Goal: Task Accomplishment & Management: Use online tool/utility

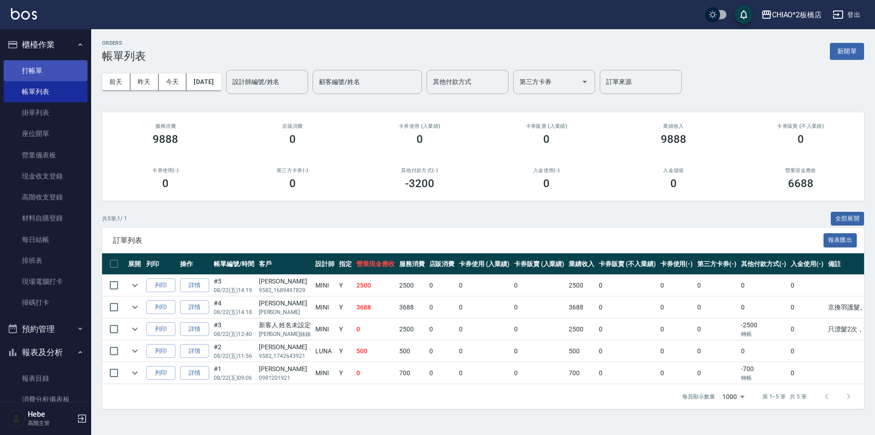
click at [33, 66] on link "打帳單" at bounding box center [46, 70] width 84 height 21
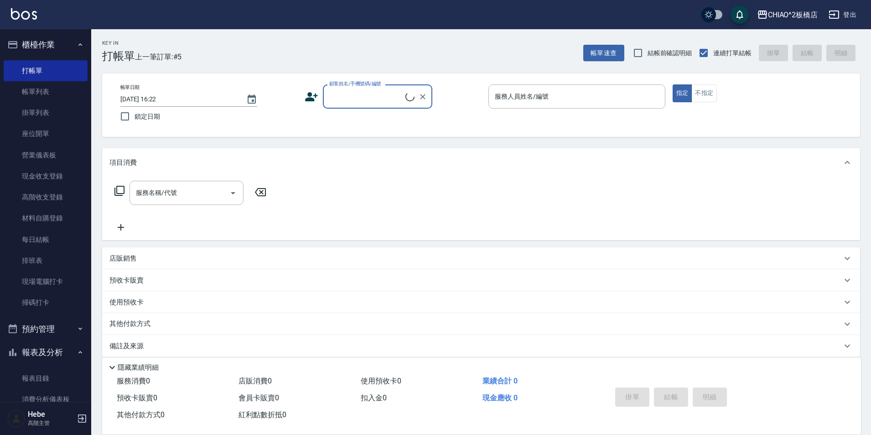
click at [330, 91] on input "顧客姓名/手機號碼/編號" at bounding box center [366, 96] width 78 height 16
type input "5"
click at [339, 121] on li "周芯羽/9582_1694857056/null" at bounding box center [377, 119] width 109 height 15
type input "周芯羽/9582_1694857056/null"
type input "MINI(無代號)"
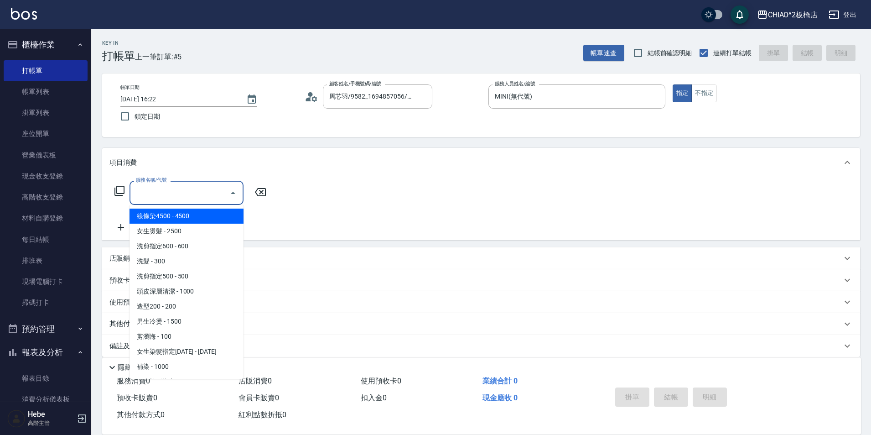
click at [190, 195] on input "服務名稱/代號" at bounding box center [180, 193] width 92 height 16
click at [201, 232] on span "女生燙髮 - 2500" at bounding box center [186, 230] width 114 height 15
type input "女生燙髮(96677)"
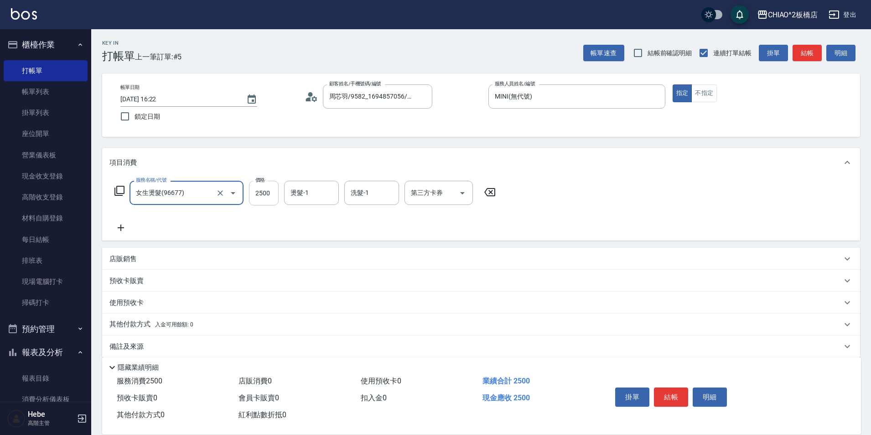
click at [272, 197] on input "2500" at bounding box center [264, 193] width 30 height 25
type input "3000"
click at [121, 226] on icon at bounding box center [121, 227] width 6 height 6
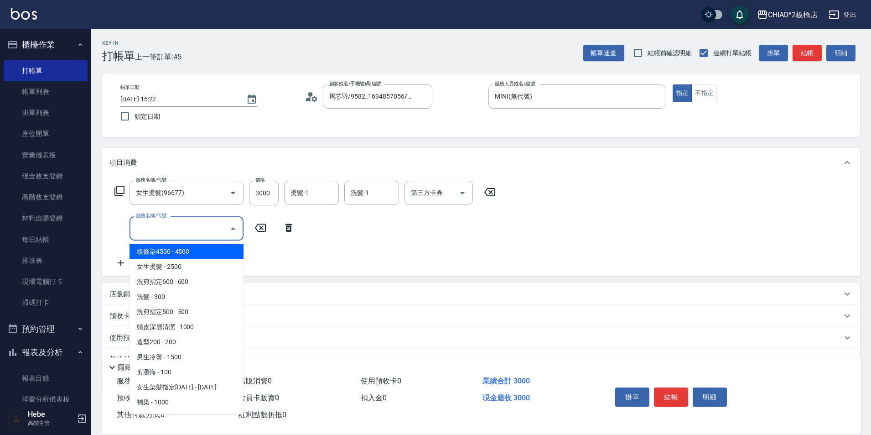
click at [154, 226] on input "服務名稱/代號" at bounding box center [180, 228] width 92 height 16
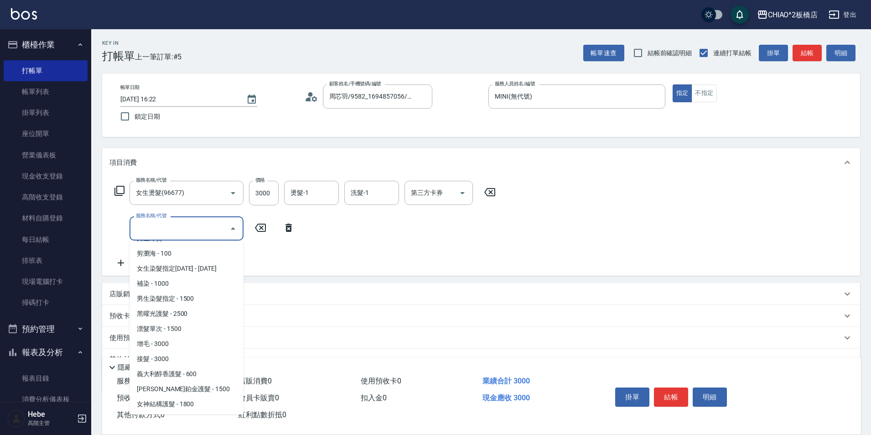
scroll to position [180, 0]
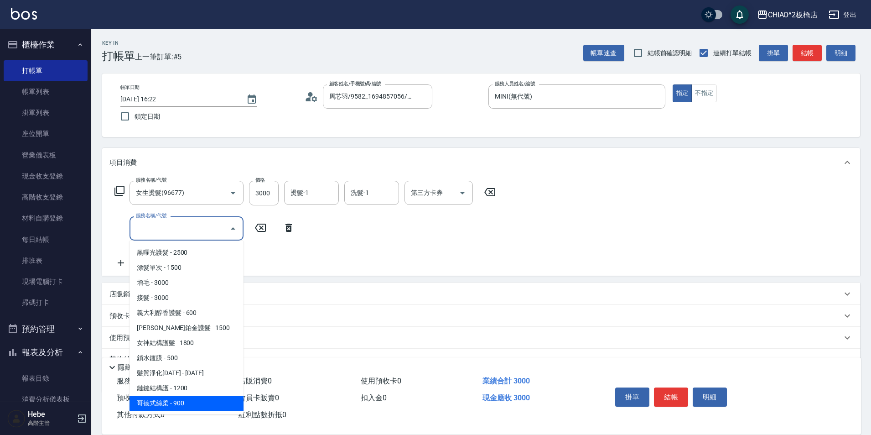
click at [162, 400] on span "哥德式絲柔 - 900" at bounding box center [186, 402] width 114 height 15
type input "哥德式絲柔(143016)"
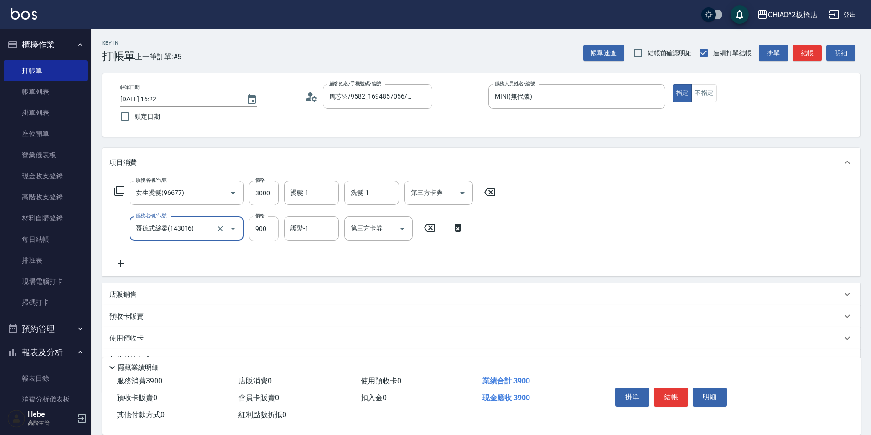
click at [262, 231] on input "900" at bounding box center [264, 228] width 30 height 25
type input "1140"
click at [144, 343] on div "使用預收卡" at bounding box center [481, 338] width 758 height 22
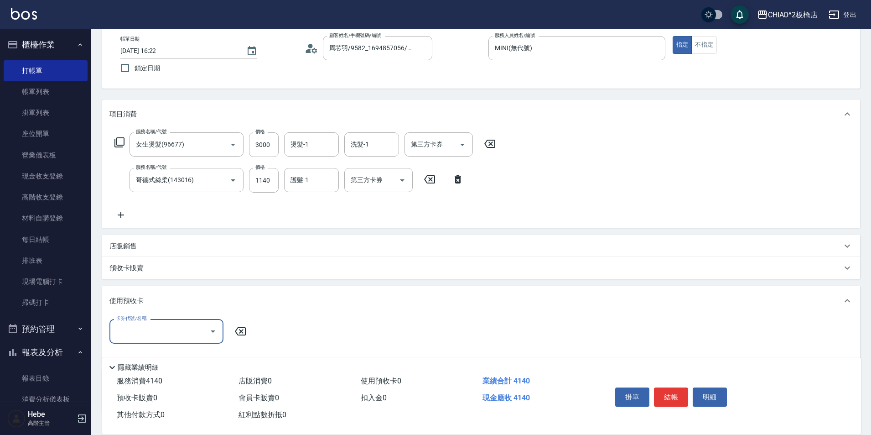
scroll to position [114, 0]
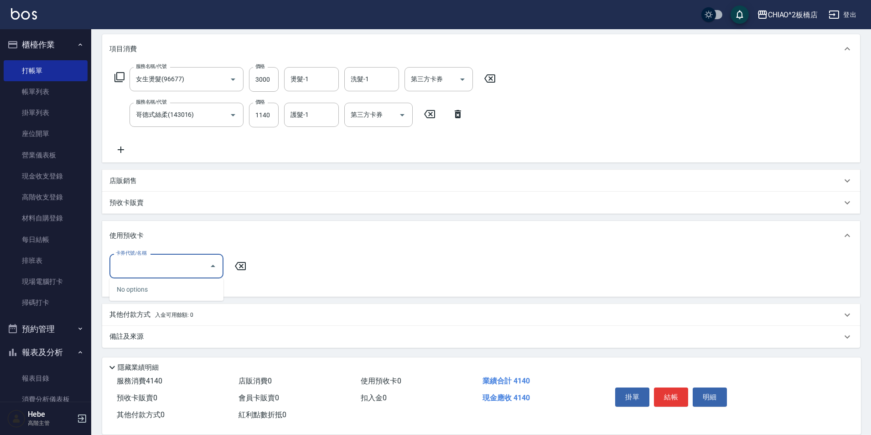
click at [153, 271] on input "卡券代號/名稱" at bounding box center [160, 266] width 92 height 16
click at [145, 313] on p "其他付款方式 入金可用餘額: 0" at bounding box center [151, 315] width 84 height 10
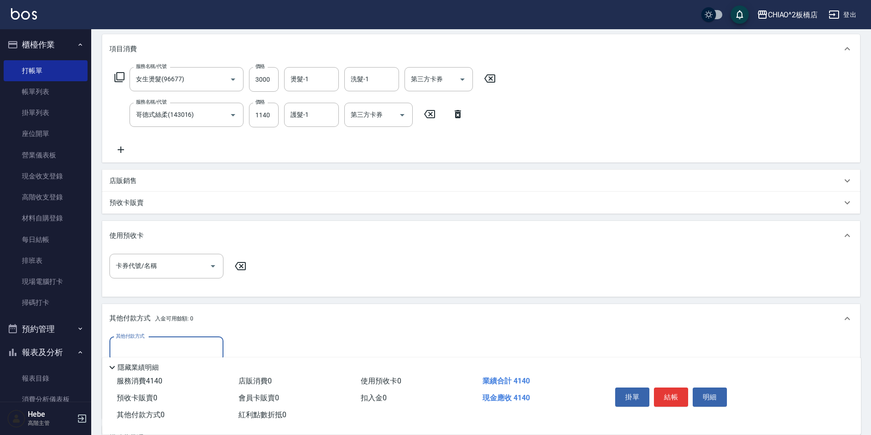
scroll to position [0, 0]
click at [147, 341] on input "其他付款方式" at bounding box center [167, 349] width 106 height 16
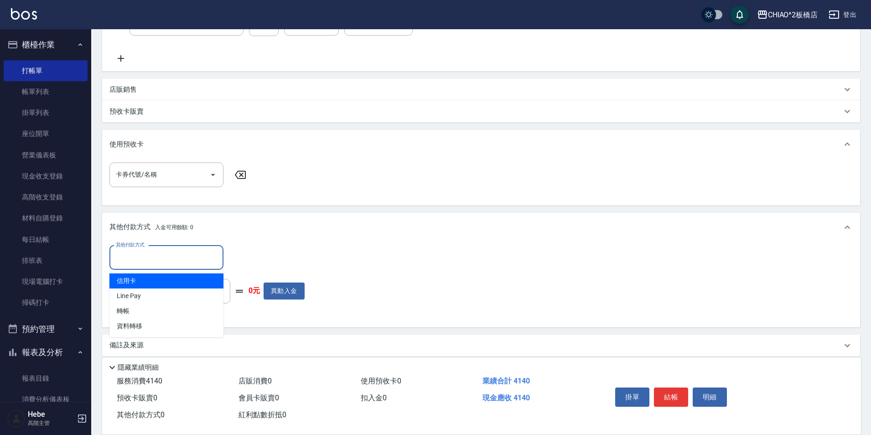
click at [159, 283] on span "信用卡" at bounding box center [166, 280] width 114 height 15
type input "信用卡"
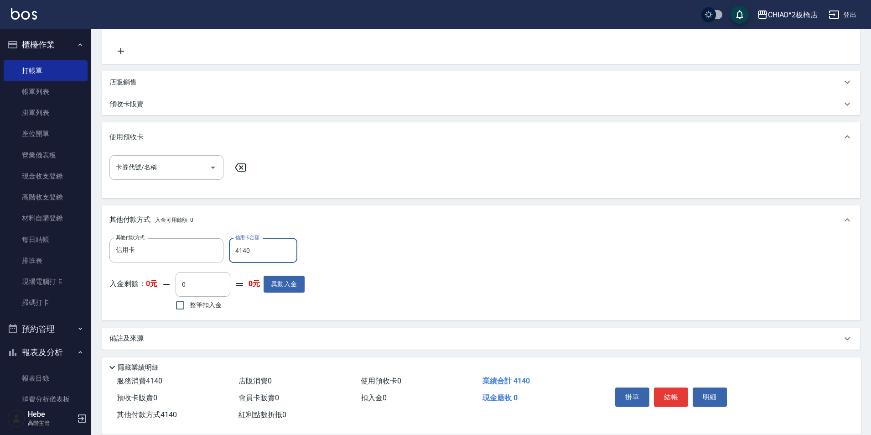
scroll to position [214, 0]
type input "4140"
click at [155, 333] on div "備註及來源" at bounding box center [475, 336] width 732 height 10
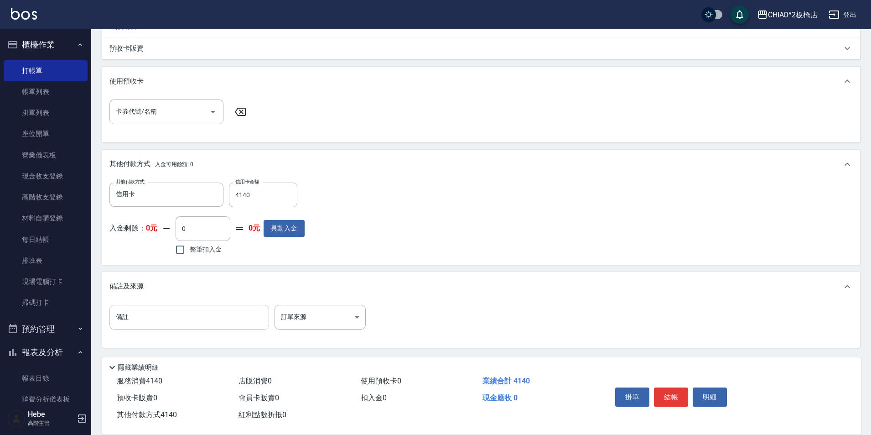
scroll to position [268, 0]
click at [135, 316] on input "備註" at bounding box center [189, 316] width 160 height 25
type input "2"
type input "當月護髮88%活動。"
click at [678, 394] on button "結帳" at bounding box center [671, 396] width 34 height 19
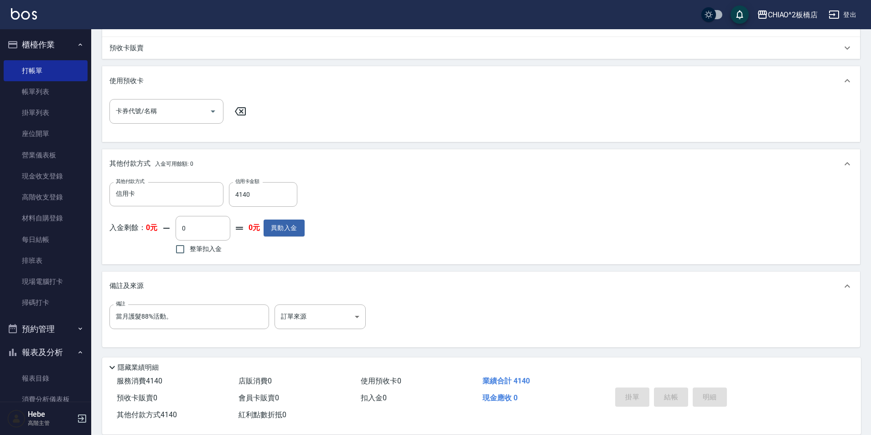
type input "[DATE] 16:24"
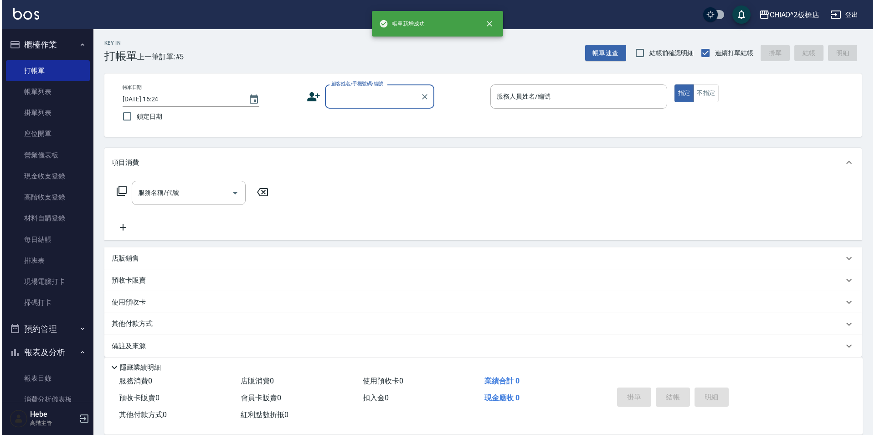
scroll to position [0, 0]
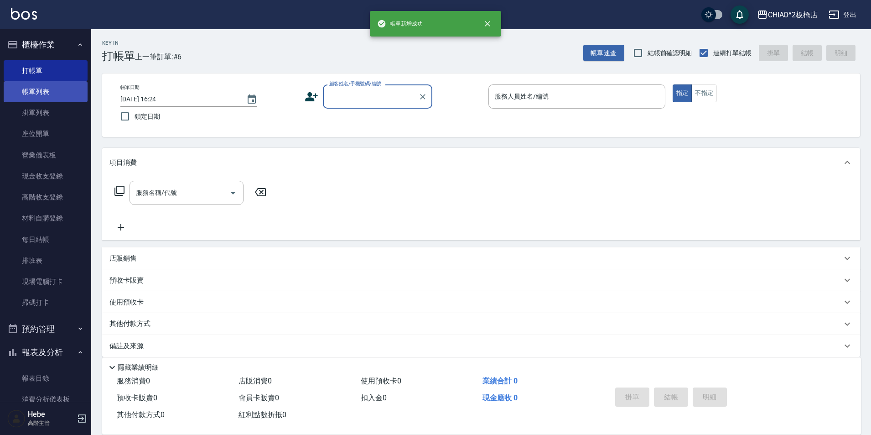
click at [30, 97] on link "帳單列表" at bounding box center [46, 91] width 84 height 21
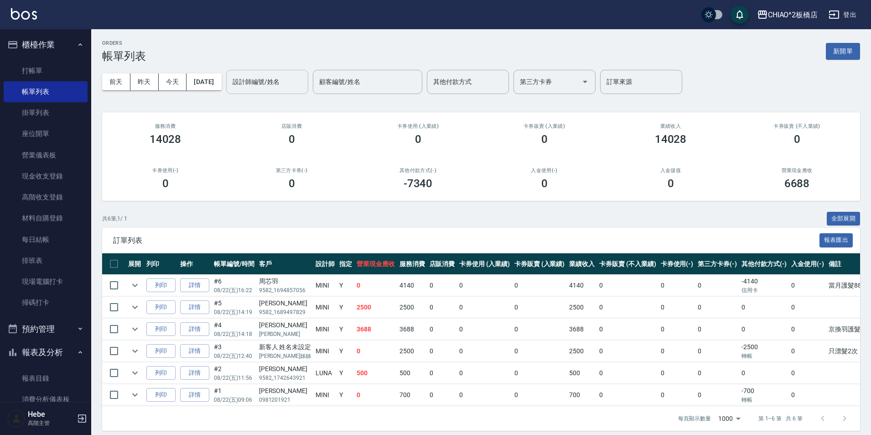
click at [293, 85] on input "設計師編號/姓名" at bounding box center [267, 82] width 74 height 16
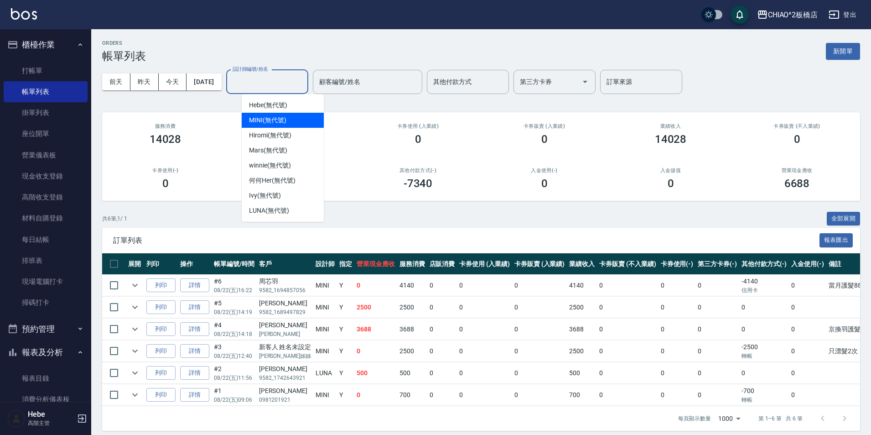
click at [282, 117] on span "MINI (無代號)" at bounding box center [267, 120] width 37 height 10
type input "MINI(無代號)"
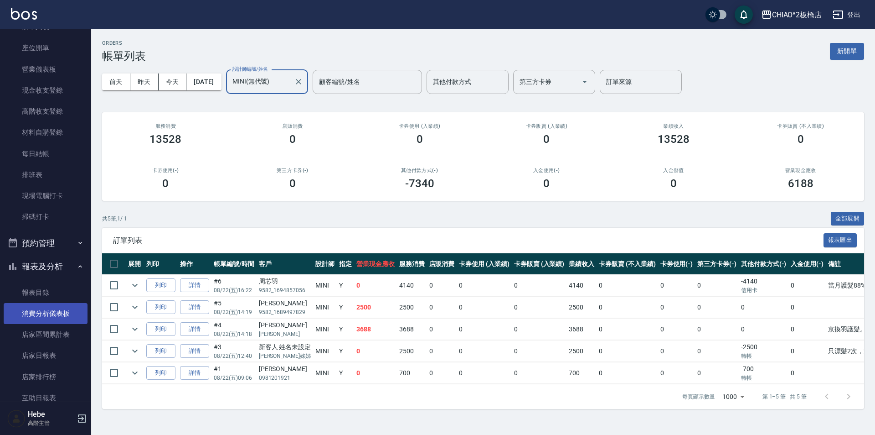
scroll to position [91, 0]
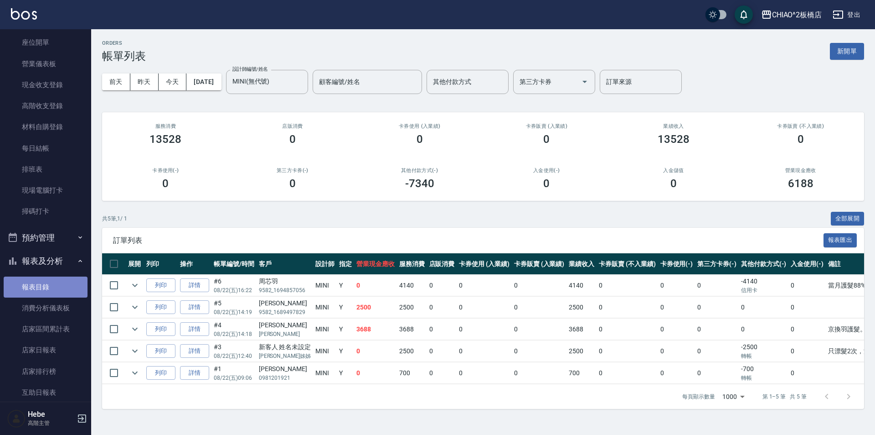
click at [57, 281] on link "報表目錄" at bounding box center [46, 286] width 84 height 21
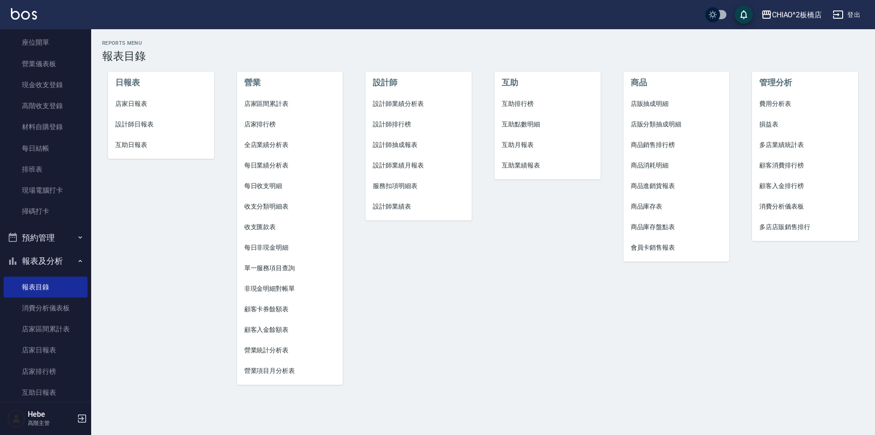
click at [414, 166] on span "設計師業績月報表" at bounding box center [419, 165] width 92 height 10
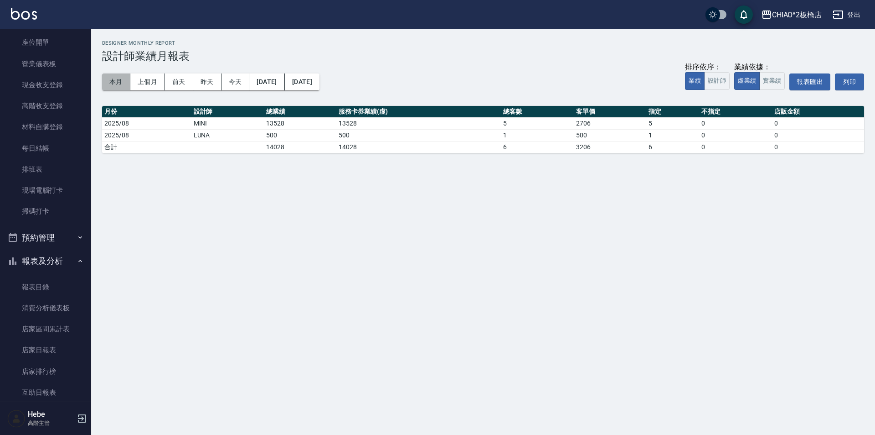
click at [119, 85] on button "本月" at bounding box center [116, 81] width 28 height 17
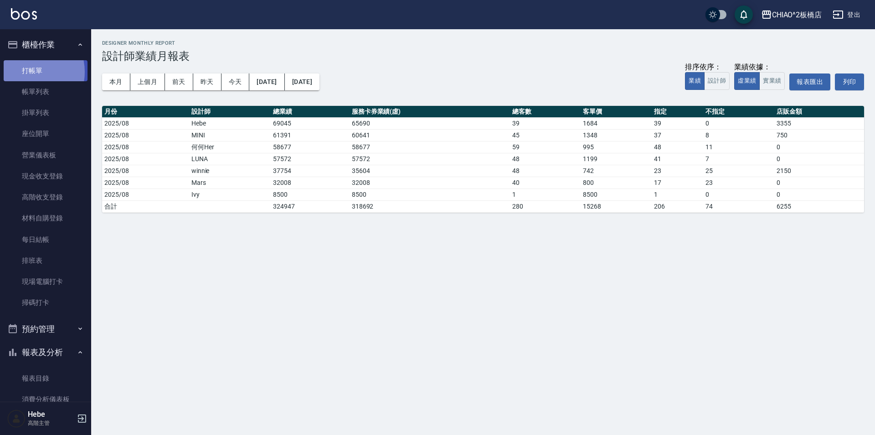
click at [24, 72] on link "打帳單" at bounding box center [46, 70] width 84 height 21
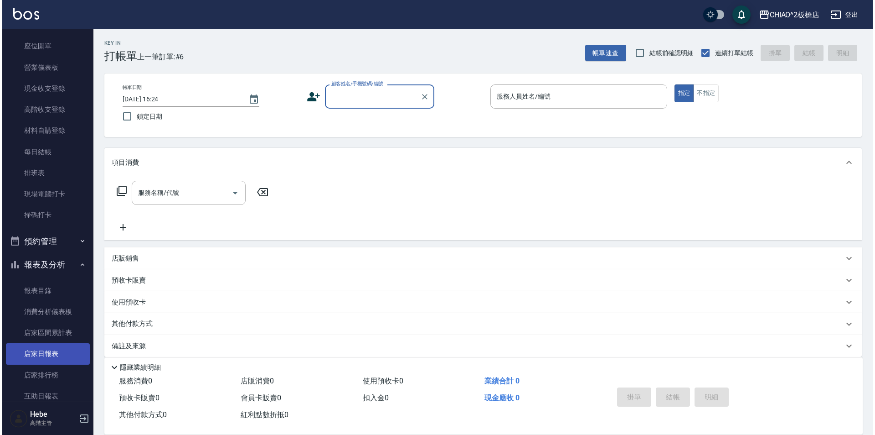
scroll to position [91, 0]
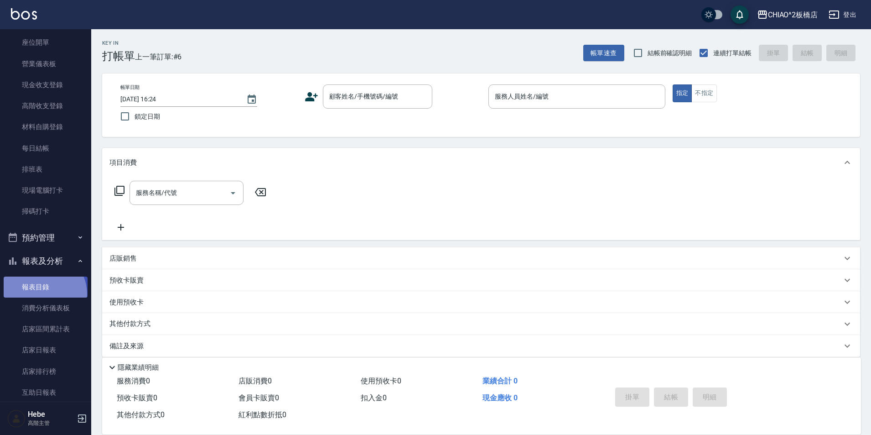
click at [42, 293] on link "報表目錄" at bounding box center [46, 286] width 84 height 21
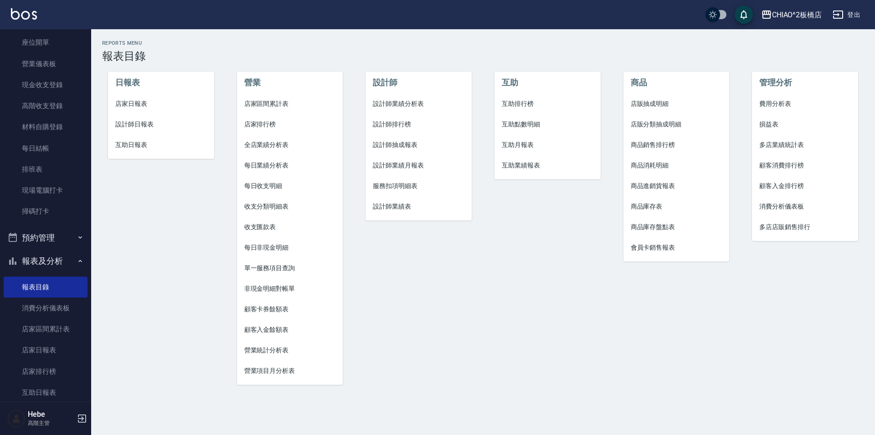
click at [410, 167] on span "設計師業績月報表" at bounding box center [419, 165] width 92 height 10
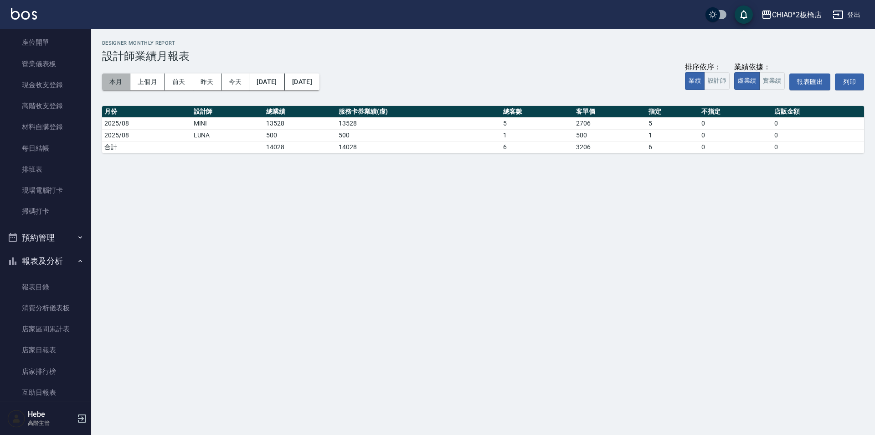
click at [121, 81] on button "本月" at bounding box center [116, 81] width 28 height 17
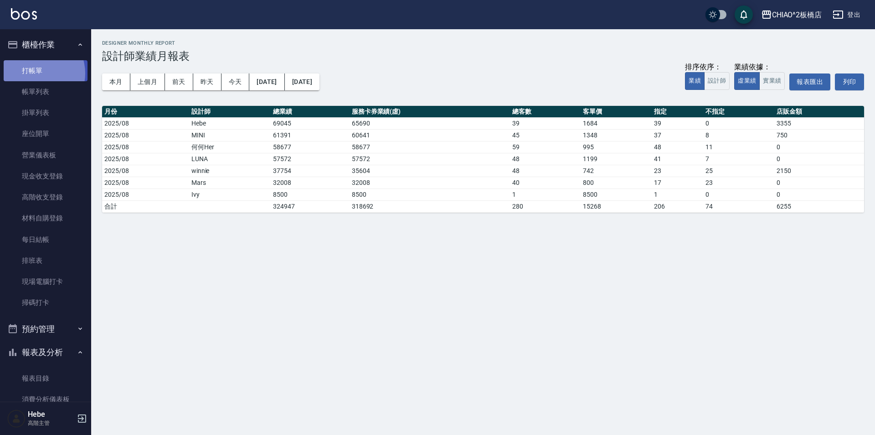
click at [36, 73] on link "打帳單" at bounding box center [46, 70] width 84 height 21
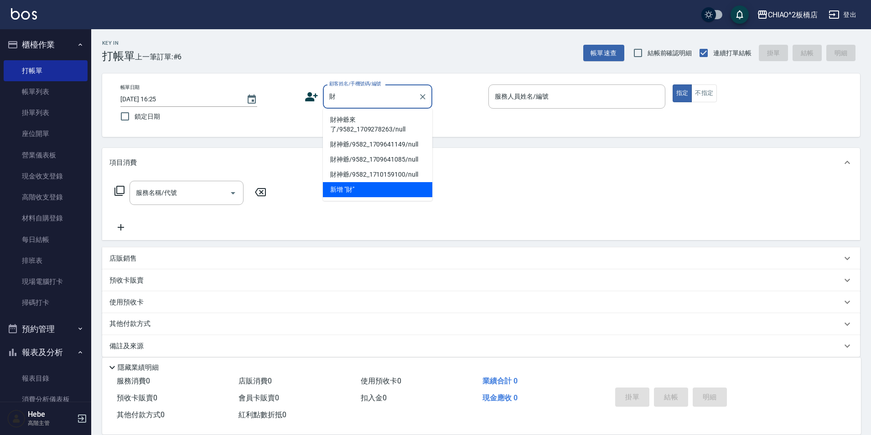
click at [336, 115] on li "財神爺來了/9582_1709278263/null" at bounding box center [377, 124] width 109 height 25
type input "財神爺來了/9582_1709278263/null"
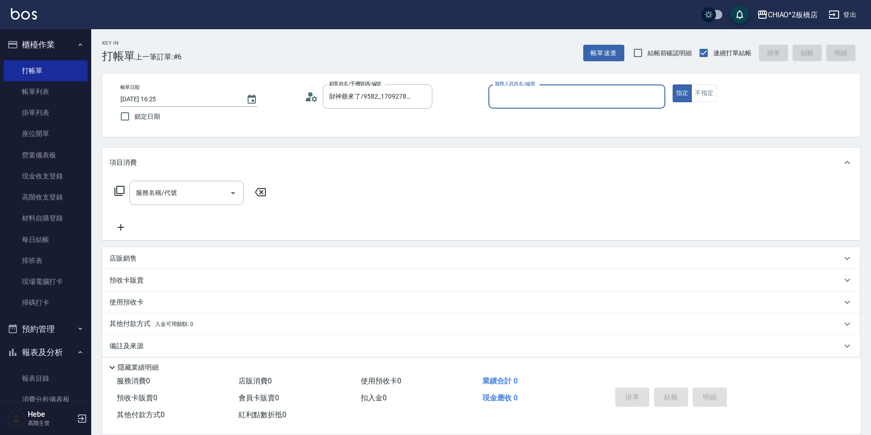
click at [549, 96] on input "服務人員姓名/編號" at bounding box center [576, 96] width 169 height 16
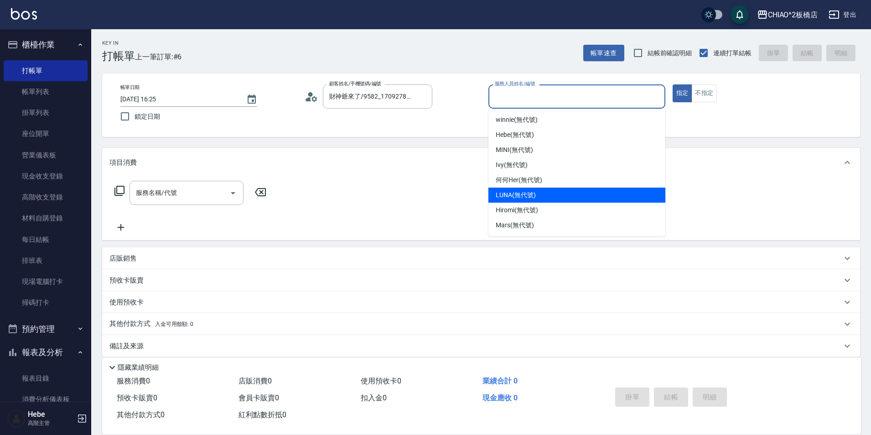
click at [515, 193] on span "LUNA (無代號)" at bounding box center [516, 195] width 40 height 10
type input "LUNA(無代號)"
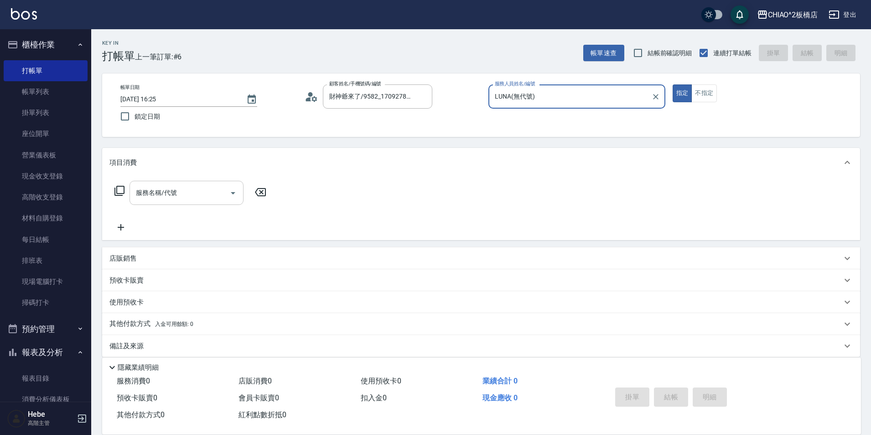
click at [219, 192] on input "服務名稱/代號" at bounding box center [180, 193] width 92 height 16
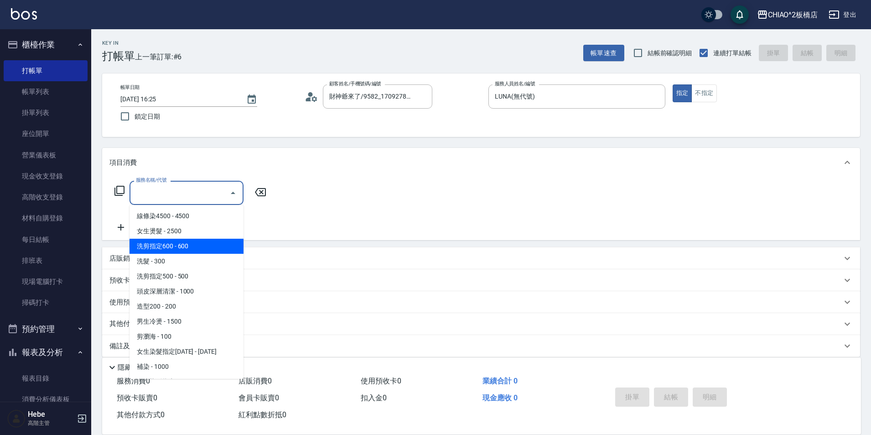
drag, startPoint x: 204, startPoint y: 253, endPoint x: 504, endPoint y: 279, distance: 300.7
click at [204, 253] on span "洗剪指定600 - 600" at bounding box center [186, 245] width 114 height 15
type input "洗剪指定600(96678)"
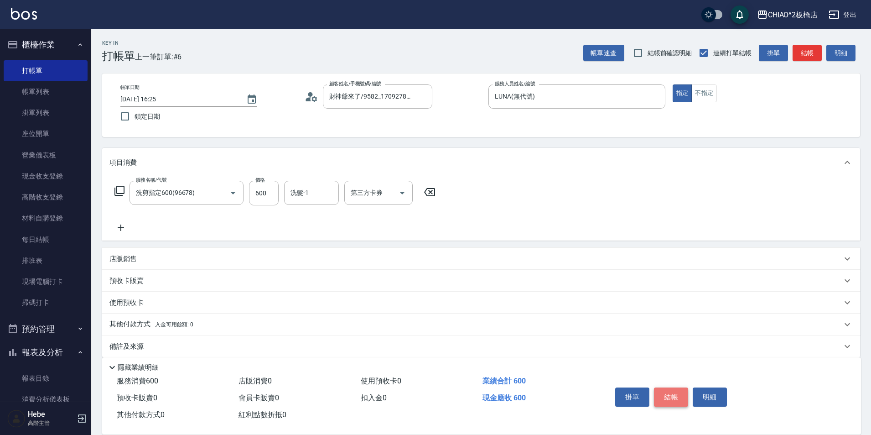
click at [673, 391] on button "結帳" at bounding box center [671, 396] width 34 height 19
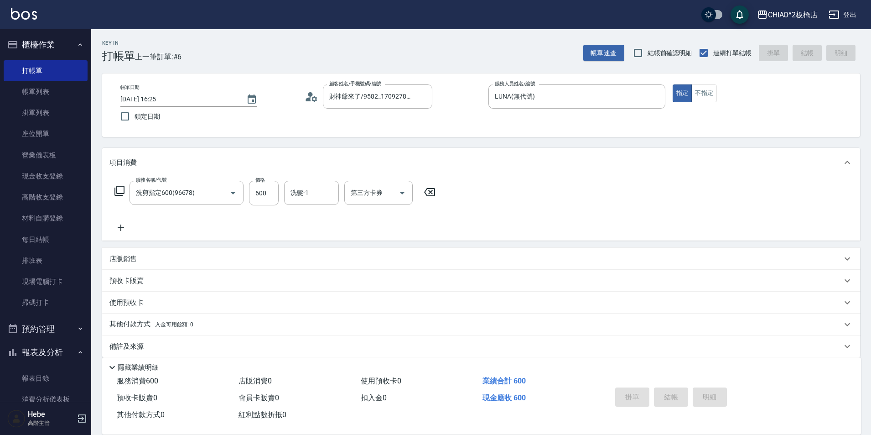
type input "[DATE] 16:31"
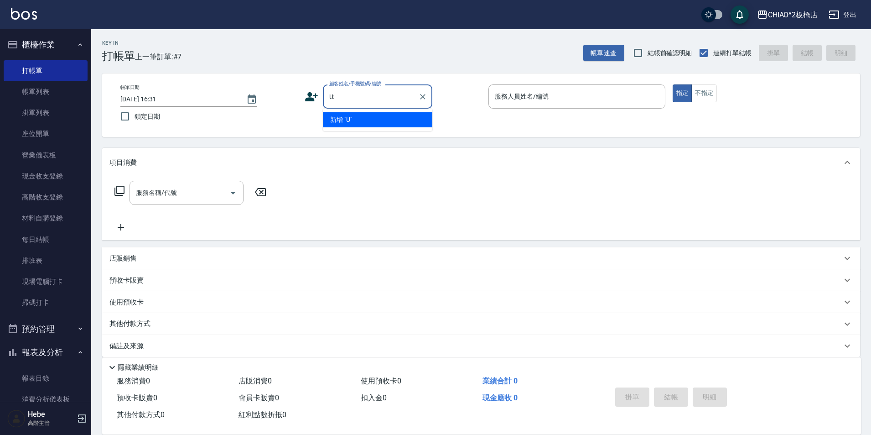
type input "U"
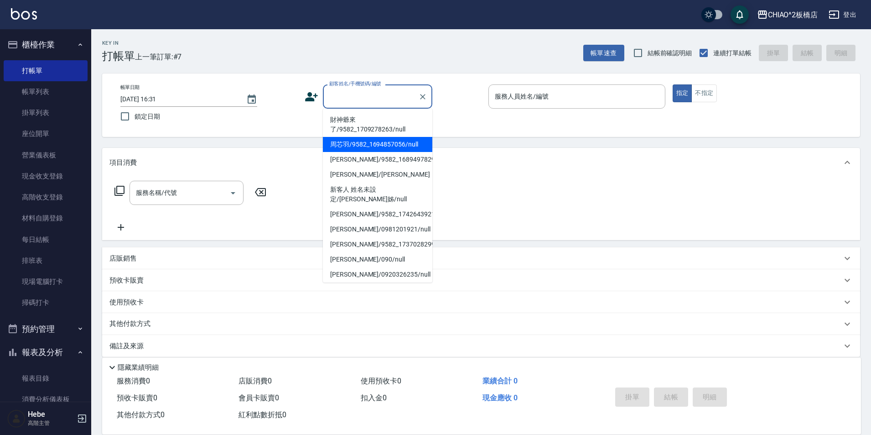
type input "U"
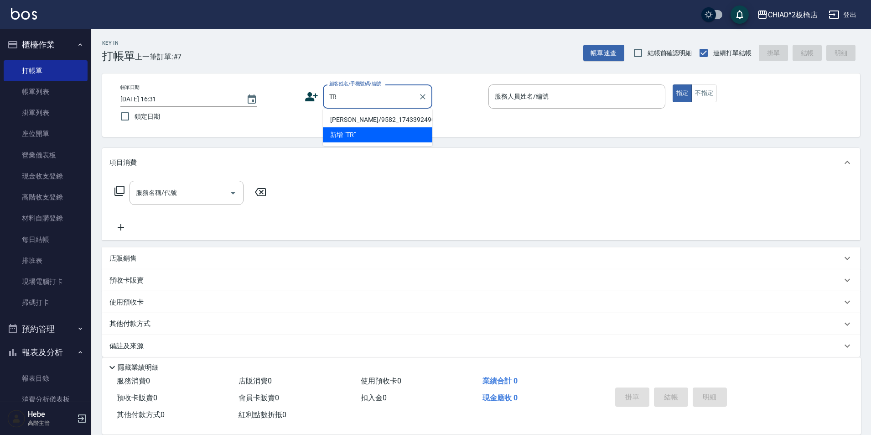
type input "T"
type input "Y"
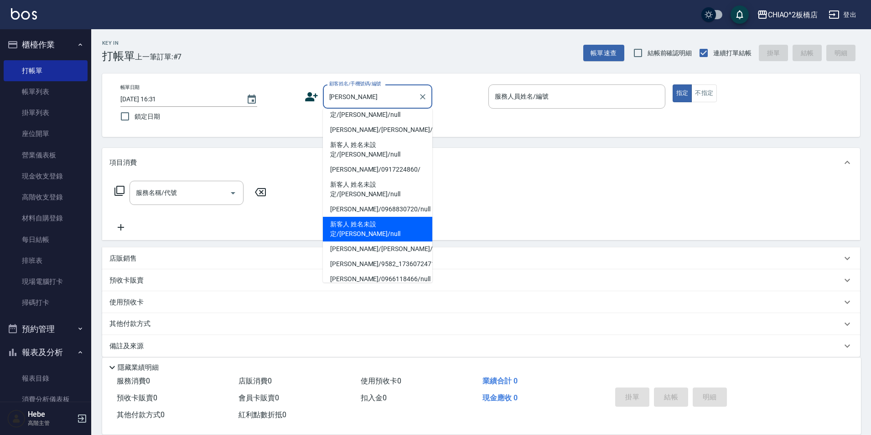
scroll to position [169, 0]
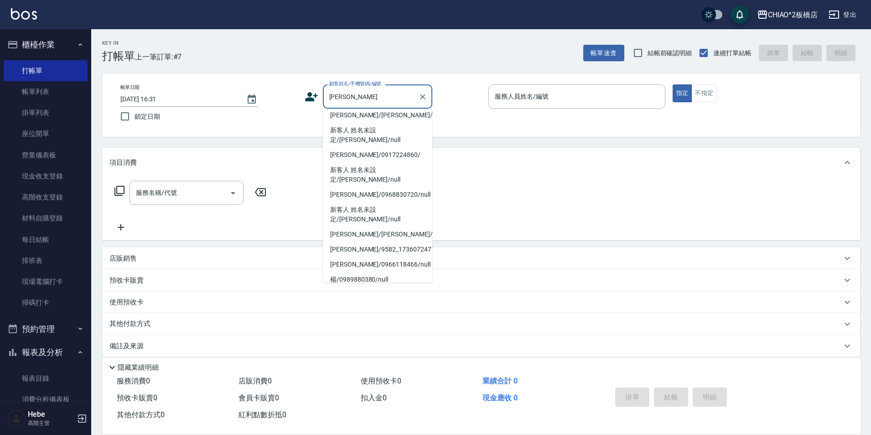
click at [354, 302] on li "新增 "楊"" at bounding box center [377, 309] width 109 height 15
type input "[PERSON_NAME]"
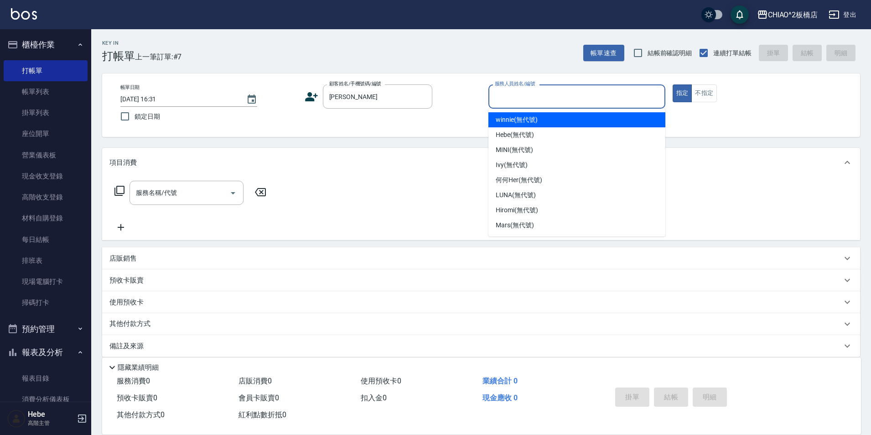
click at [521, 104] on input "服務人員姓名/編號" at bounding box center [576, 96] width 169 height 16
click at [516, 115] on span "winnie (無代號)" at bounding box center [516, 120] width 41 height 10
type input "winnie(無代號)"
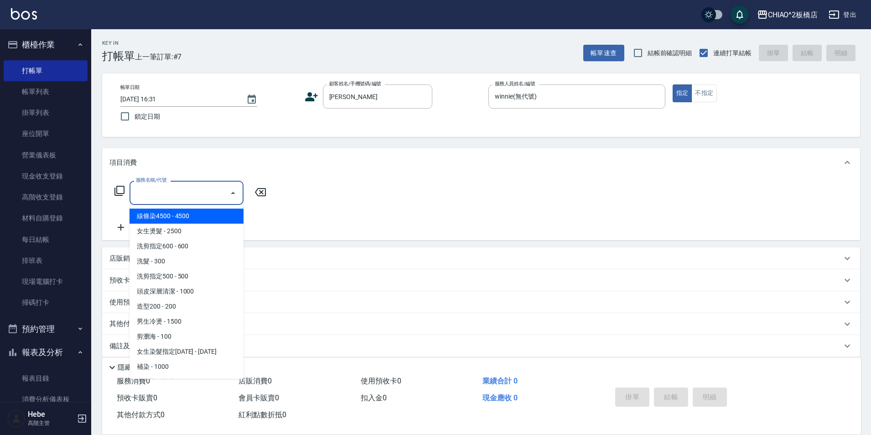
click at [210, 196] on input "服務名稱/代號" at bounding box center [180, 193] width 92 height 16
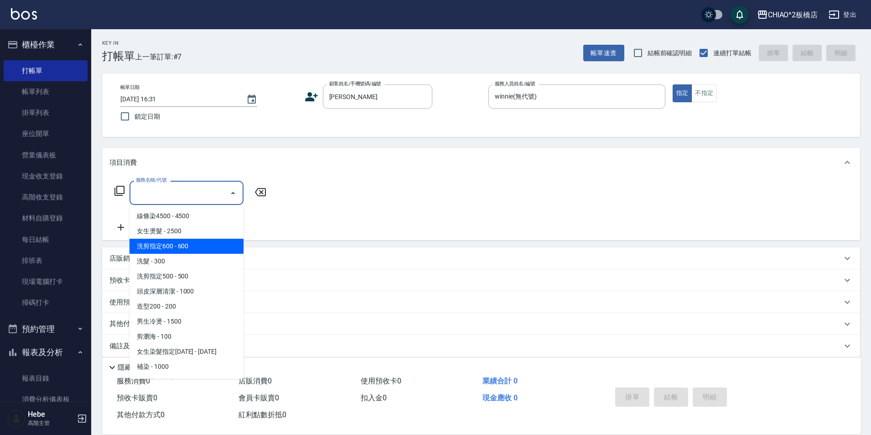
click at [190, 243] on span "洗剪指定600 - 600" at bounding box center [186, 245] width 114 height 15
type input "洗剪指定600(96678)"
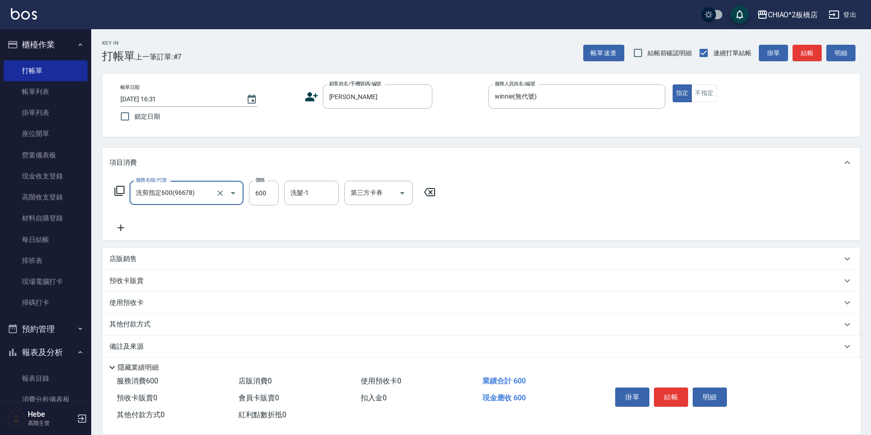
click at [119, 228] on icon at bounding box center [121, 227] width 6 height 6
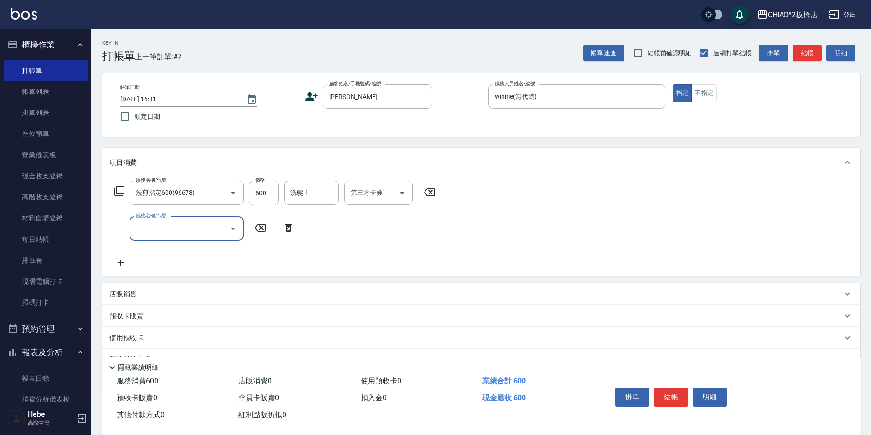
click at [176, 237] on div "服務名稱/代號" at bounding box center [186, 228] width 114 height 24
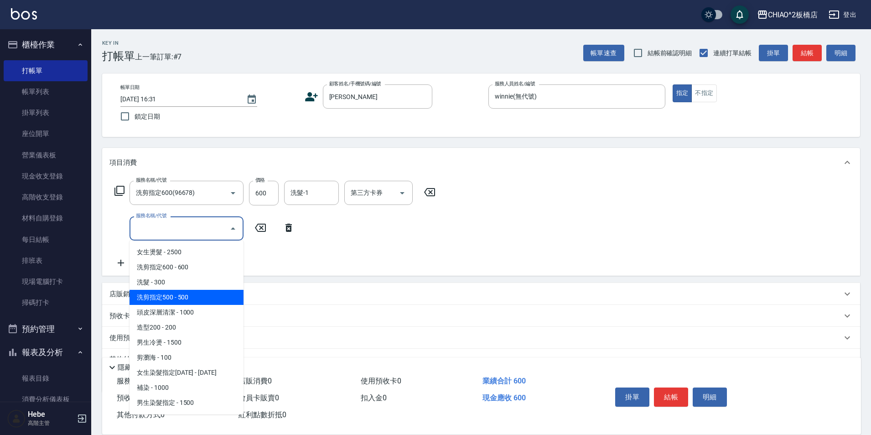
scroll to position [0, 0]
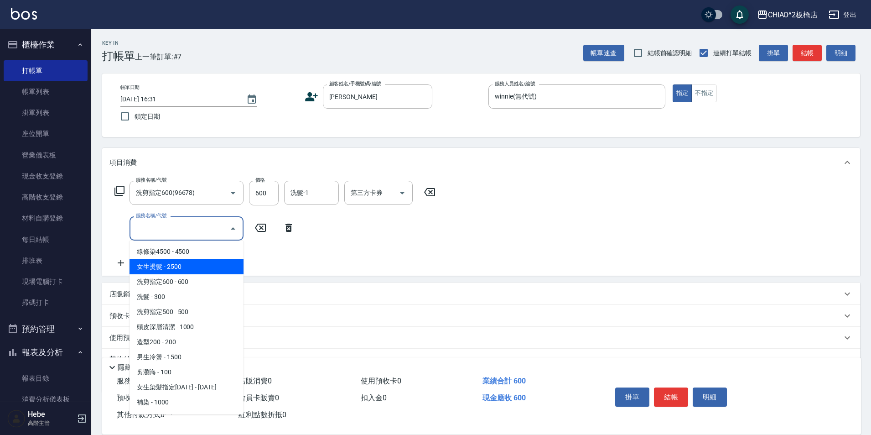
click at [181, 270] on span "女生燙髮 - 2500" at bounding box center [186, 266] width 114 height 15
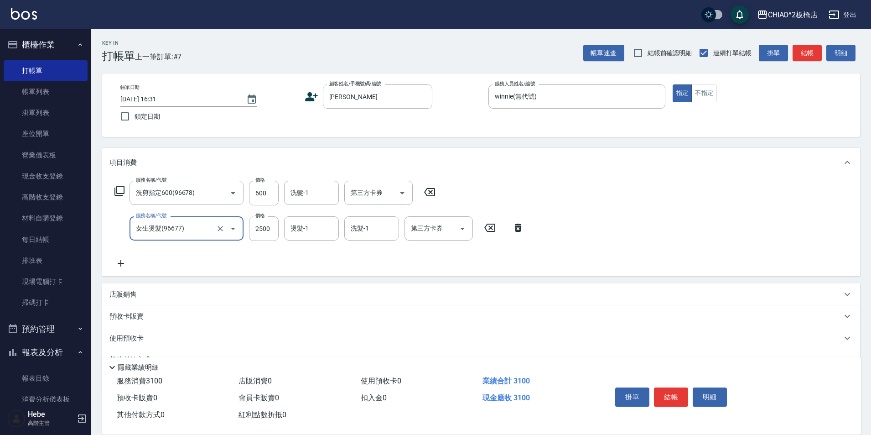
click at [182, 236] on input "女生燙髮(96677)" at bounding box center [174, 228] width 80 height 16
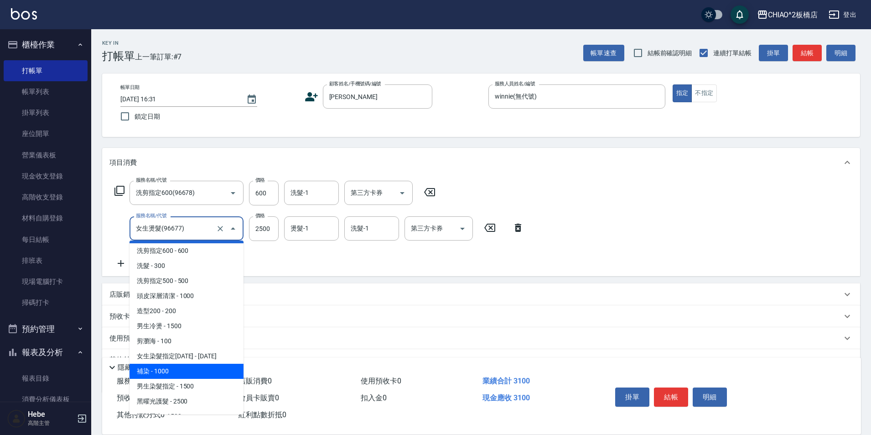
scroll to position [46, 0]
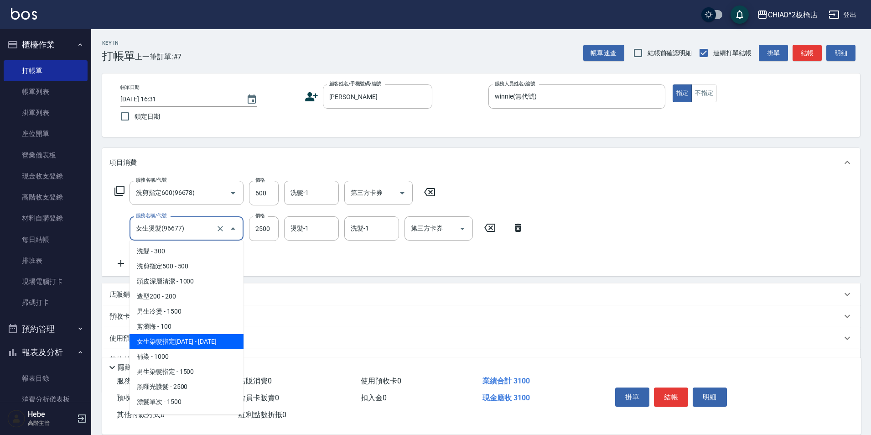
click at [193, 341] on span "女生染髮指定[DATE] - [DATE]" at bounding box center [186, 341] width 114 height 15
type input "女生染髮指定2000(96698)"
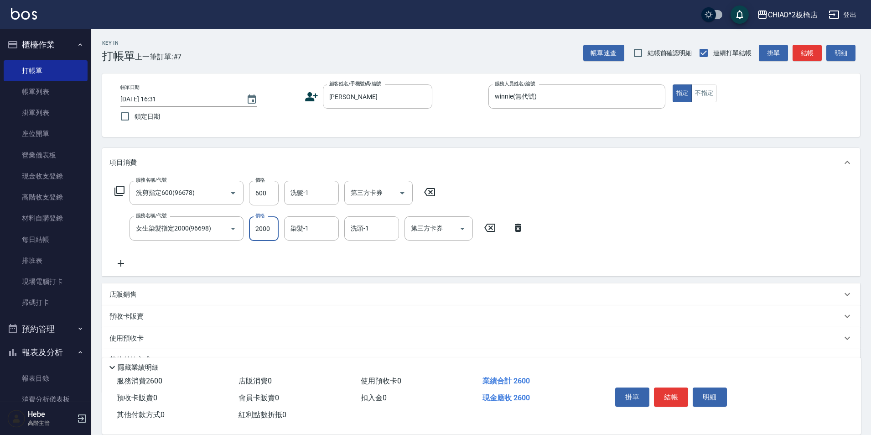
click at [271, 228] on input "2000" at bounding box center [264, 228] width 30 height 25
type input "2600"
click at [118, 262] on icon at bounding box center [120, 263] width 23 height 11
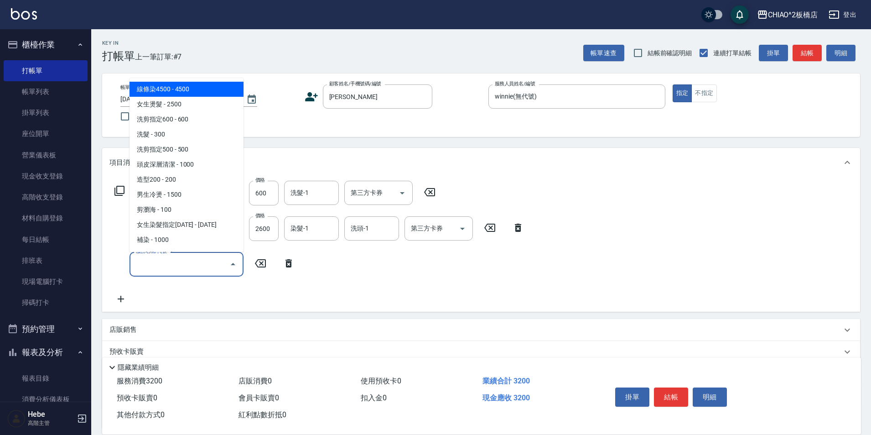
click at [157, 261] on input "服務名稱/代號" at bounding box center [180, 264] width 92 height 16
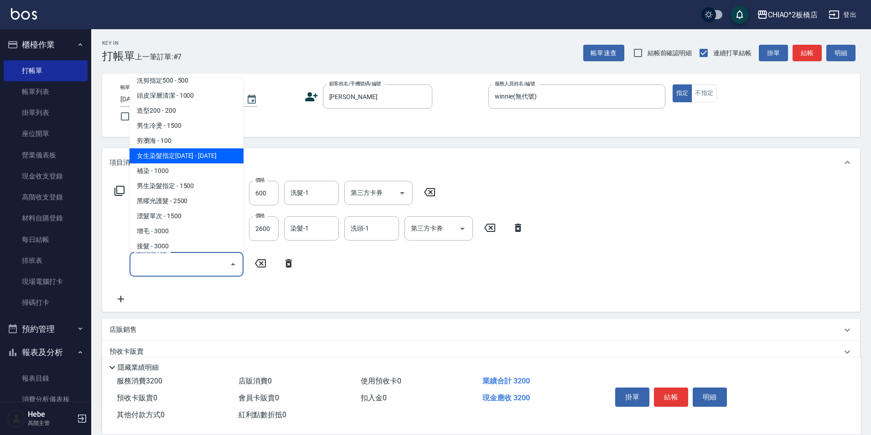
scroll to position [137, 0]
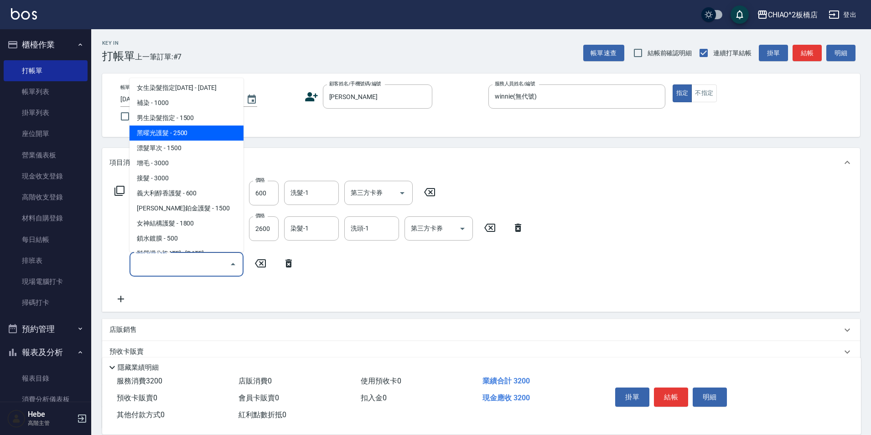
click at [173, 134] on span "黑曜光護髮 - 2500" at bounding box center [186, 132] width 114 height 15
type input "黑曜光護髮(96706)"
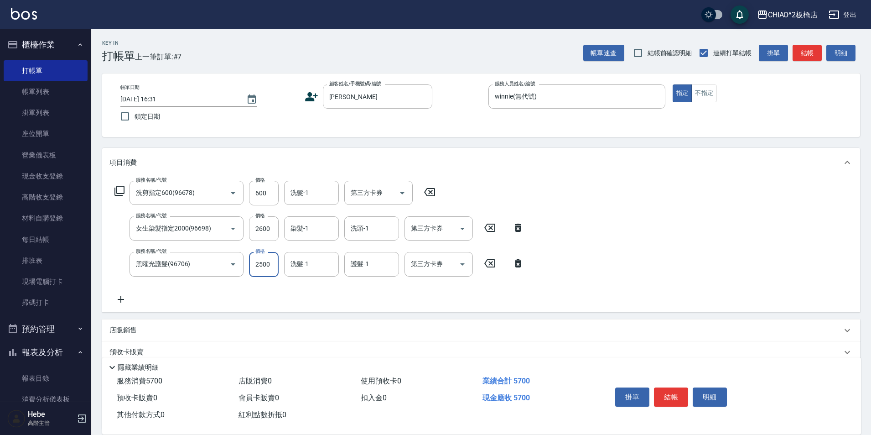
click at [257, 264] on input "2500" at bounding box center [264, 264] width 30 height 25
type input "2288"
click at [518, 226] on icon at bounding box center [518, 227] width 6 height 8
type input "黑曜光護髮(96706)"
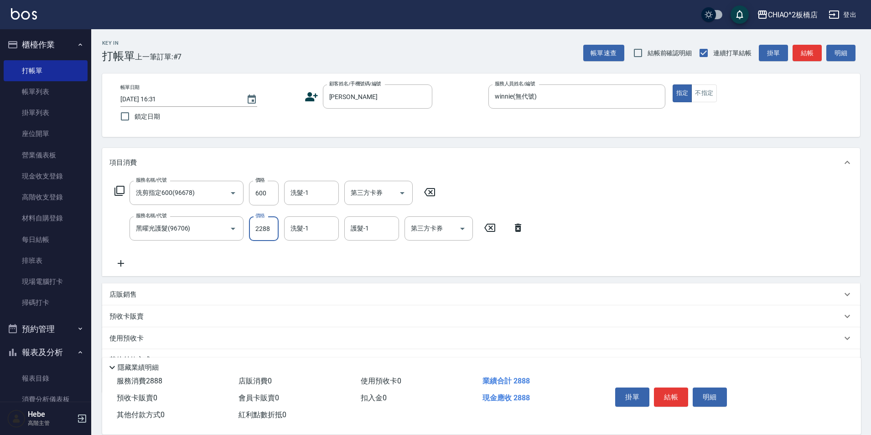
click at [259, 228] on input "2288" at bounding box center [264, 228] width 30 height 25
type input "2888"
click at [124, 294] on p "店販銷售" at bounding box center [122, 295] width 27 height 10
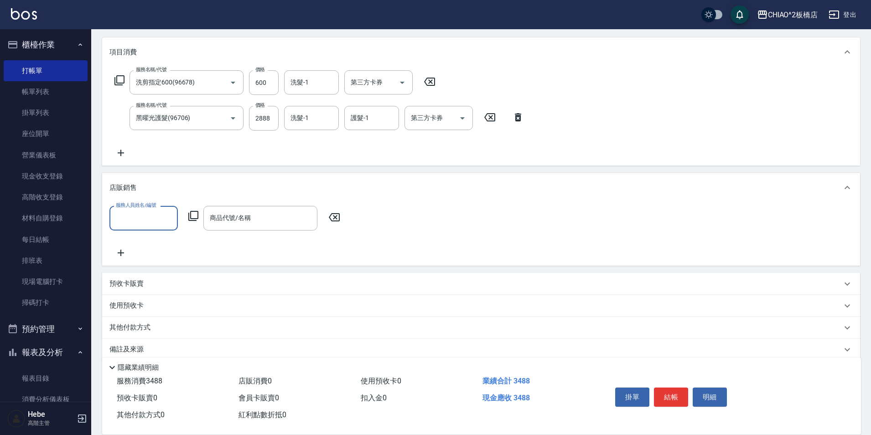
scroll to position [124, 0]
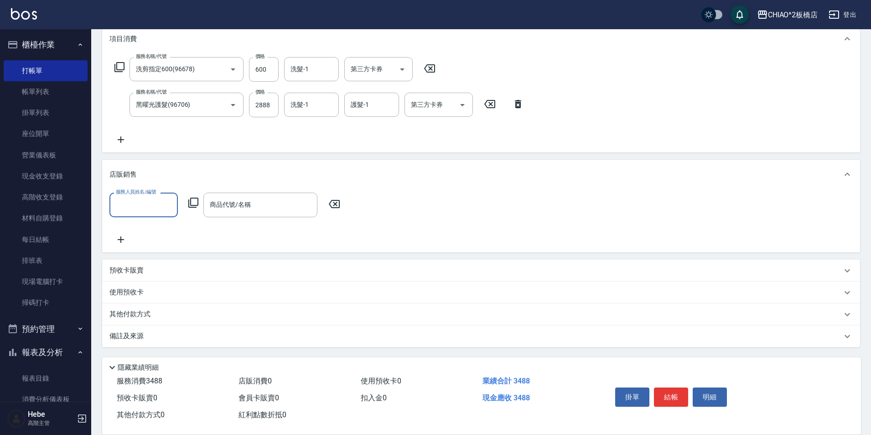
click at [136, 314] on p "其他付款方式" at bounding box center [132, 314] width 46 height 10
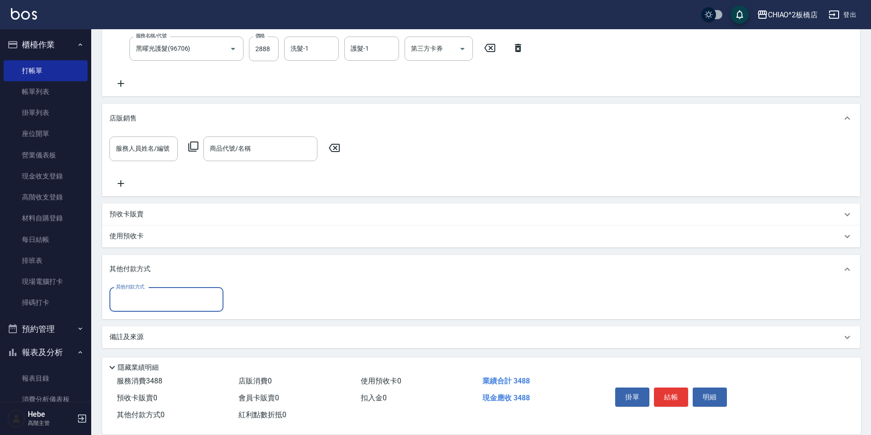
scroll to position [181, 0]
click at [132, 302] on input "其他付款方式" at bounding box center [167, 298] width 106 height 16
click at [142, 322] on span "信用卡" at bounding box center [166, 321] width 114 height 15
type input "信用卡"
type input "3488"
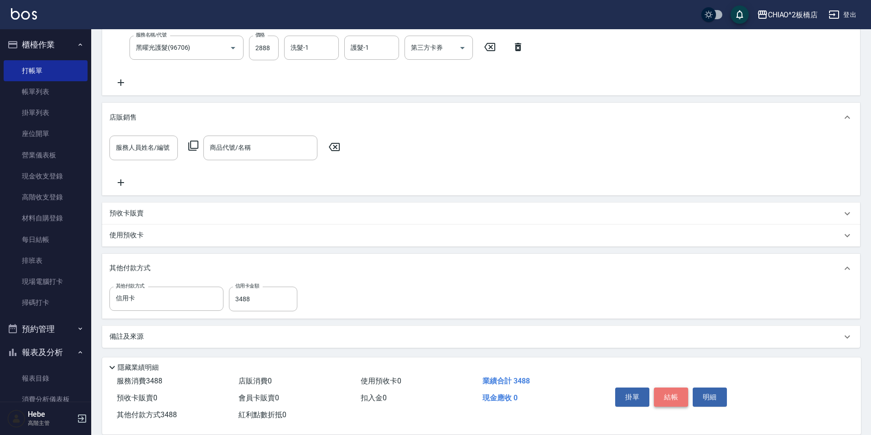
click at [673, 394] on button "結帳" at bounding box center [671, 396] width 34 height 19
type input "[DATE] 16:34"
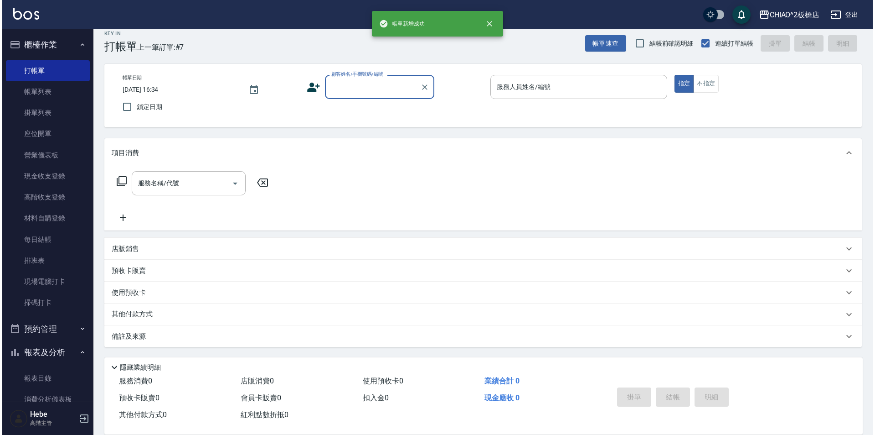
scroll to position [0, 0]
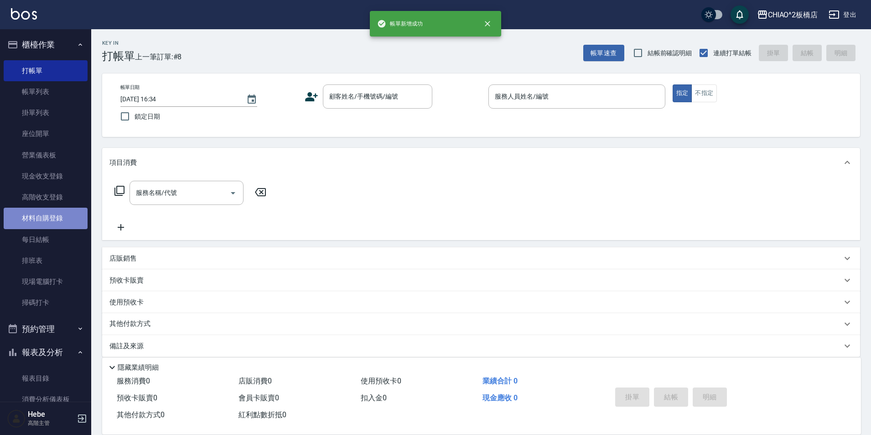
click at [50, 218] on link "材料自購登錄" at bounding box center [46, 217] width 84 height 21
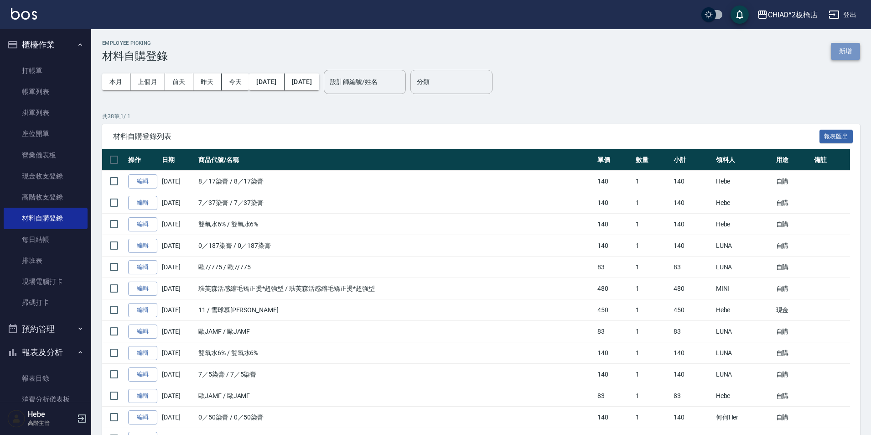
click at [844, 43] on button "新增" at bounding box center [845, 51] width 29 height 17
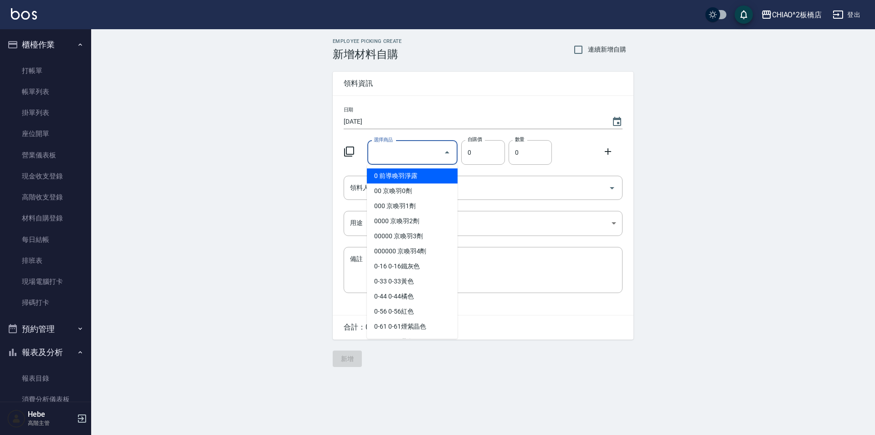
click at [384, 155] on input "選擇商品" at bounding box center [406, 153] width 69 height 16
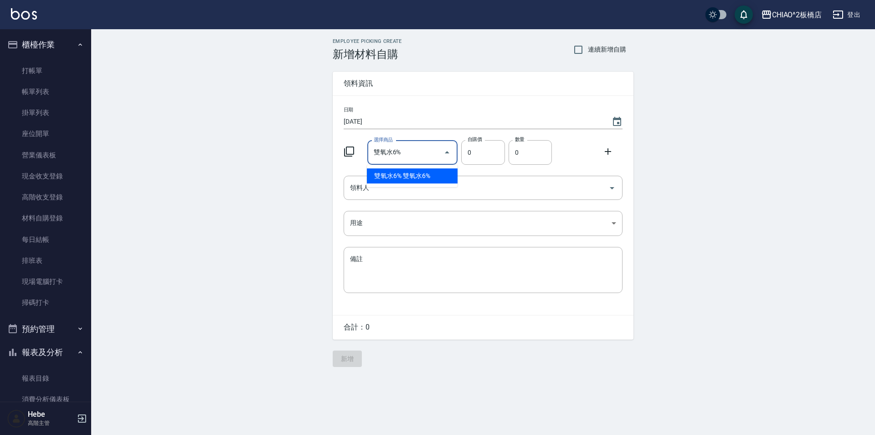
click at [411, 148] on input "雙氧水6%" at bounding box center [406, 153] width 69 height 16
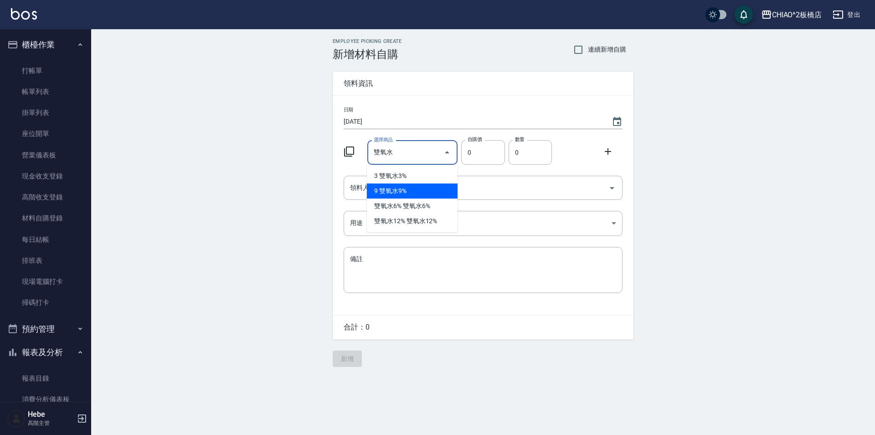
type input "雙氧水12%"
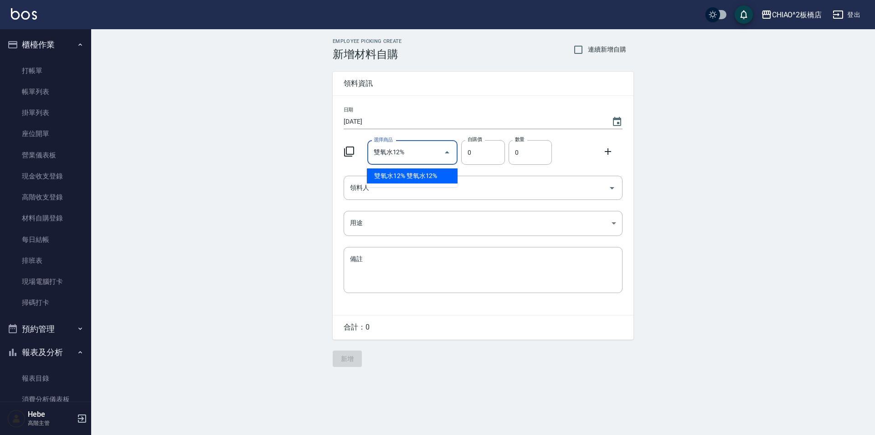
click at [393, 166] on ul "雙氧水12% 雙氧水12%" at bounding box center [412, 176] width 91 height 22
click at [393, 170] on li "雙氧水12% 雙氧水12%" at bounding box center [412, 175] width 91 height 15
type input "140"
type input "1"
type input "0"
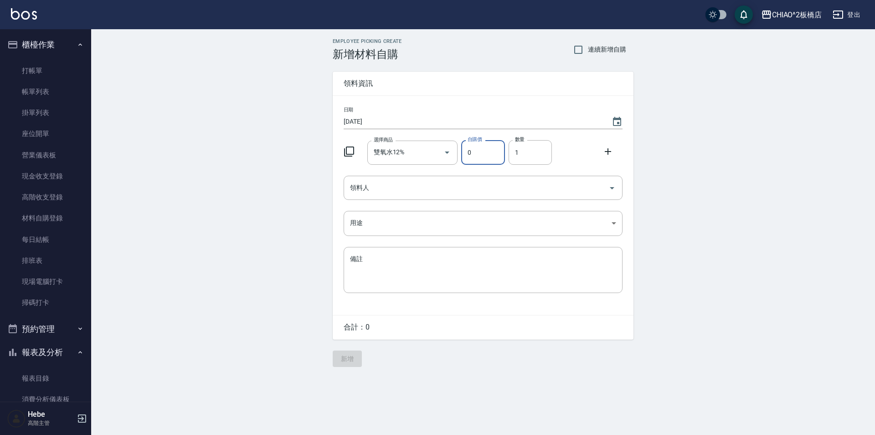
drag, startPoint x: 607, startPoint y: 150, endPoint x: 599, endPoint y: 154, distance: 9.0
click at [607, 150] on icon at bounding box center [608, 151] width 11 height 11
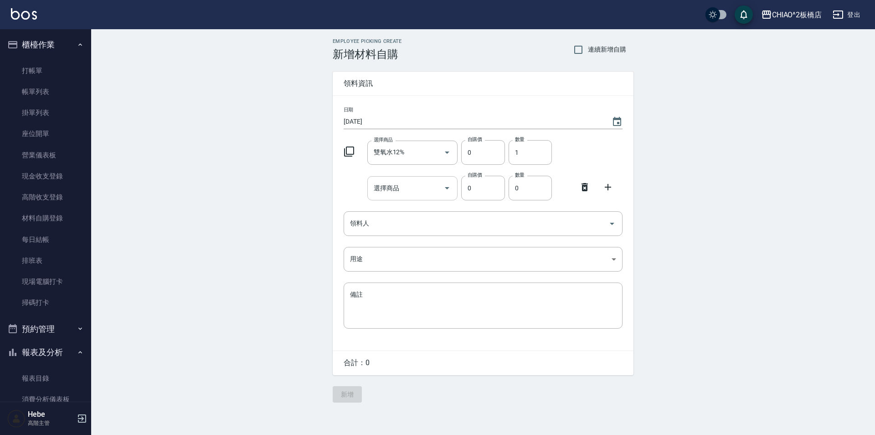
click at [424, 188] on input "選擇商品" at bounding box center [406, 188] width 69 height 16
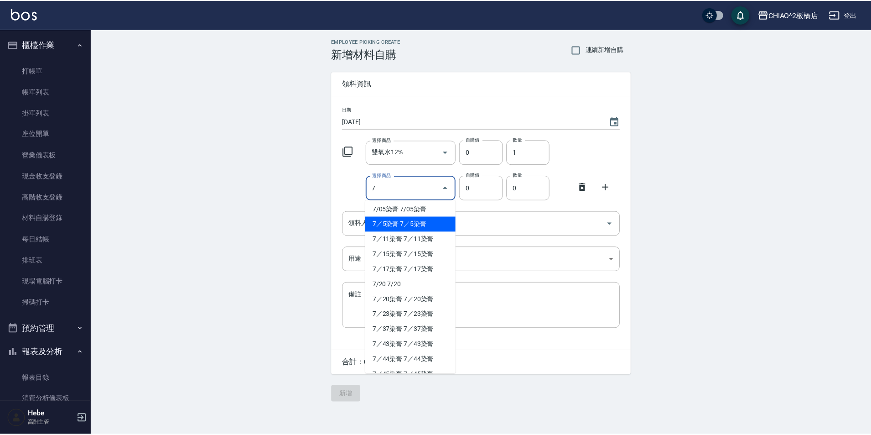
scroll to position [319, 0]
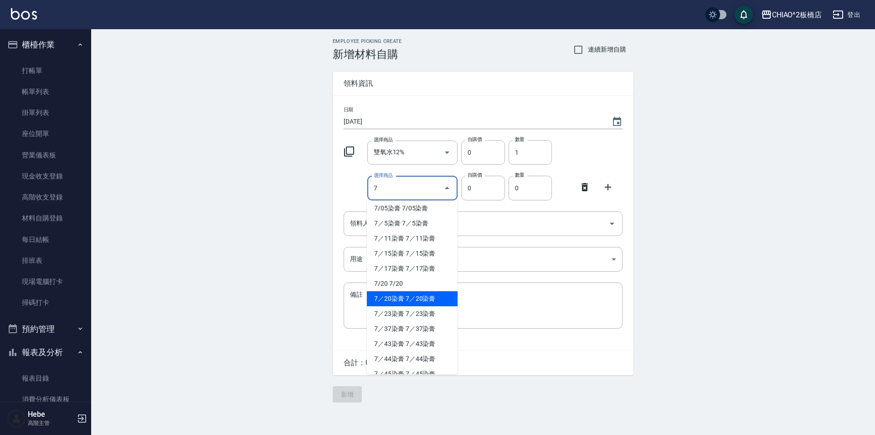
click at [390, 301] on li "7／20染膏 7／20染膏" at bounding box center [412, 298] width 91 height 15
type input "7／20染膏"
type input "140"
type input "1"
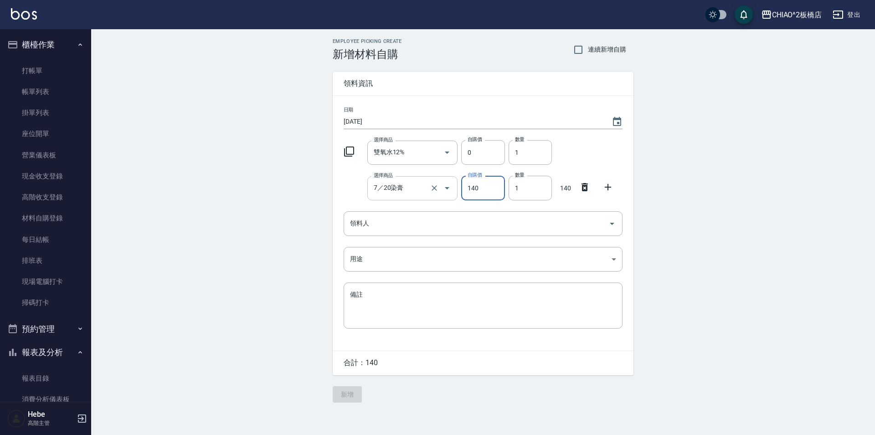
click at [421, 185] on input "7／20染膏" at bounding box center [400, 188] width 57 height 16
click at [415, 211] on li "7／20染膏 7／20染膏" at bounding box center [412, 211] width 91 height 15
click at [414, 224] on input "領料人" at bounding box center [476, 223] width 257 height 16
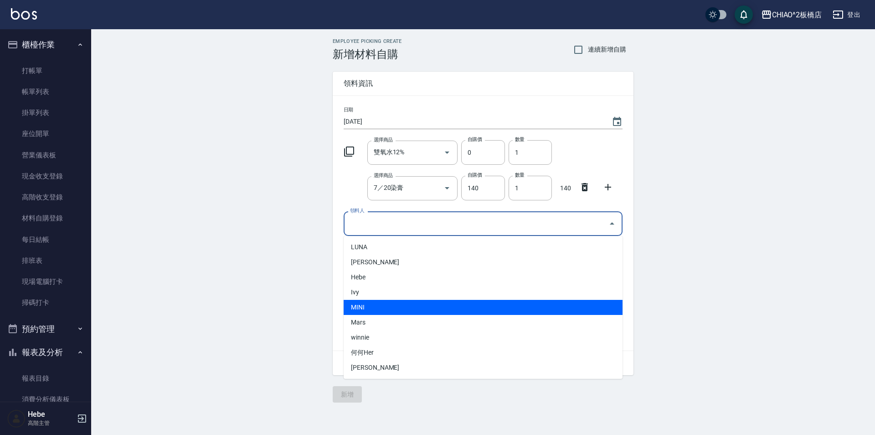
click at [371, 305] on li "MINI" at bounding box center [483, 307] width 279 height 15
type input "MINI"
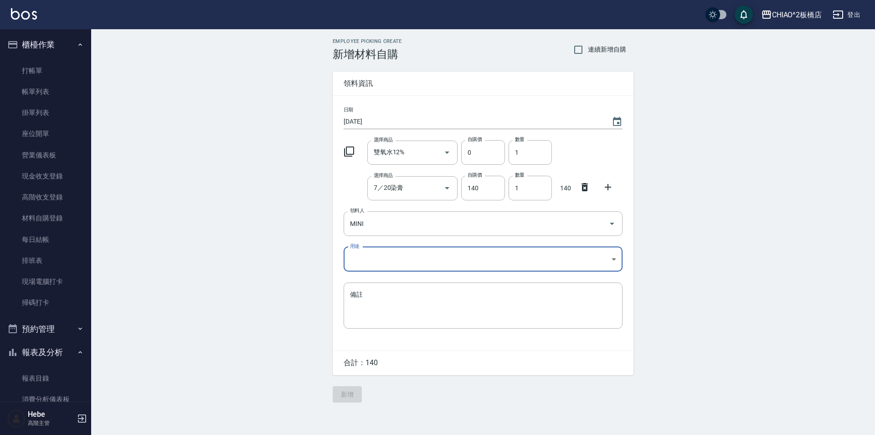
click at [374, 259] on body "CHIAO^2板橋店 登出 櫃檯作業 打帳單 帳單列表 掛單列表 座位開單 營業儀表板 現金收支登錄 高階收支登錄 材料自購登錄 每日結帳 排班表 現場電腦打…" at bounding box center [437, 217] width 875 height 435
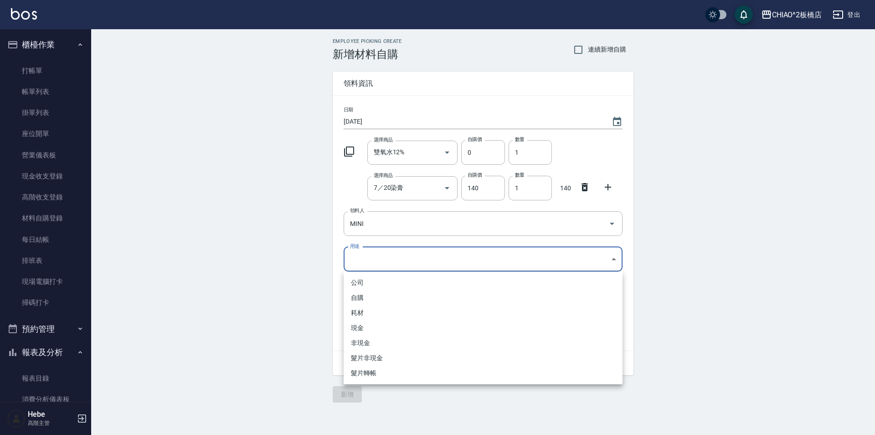
click at [368, 298] on li "自購" at bounding box center [483, 297] width 279 height 15
type input "自購"
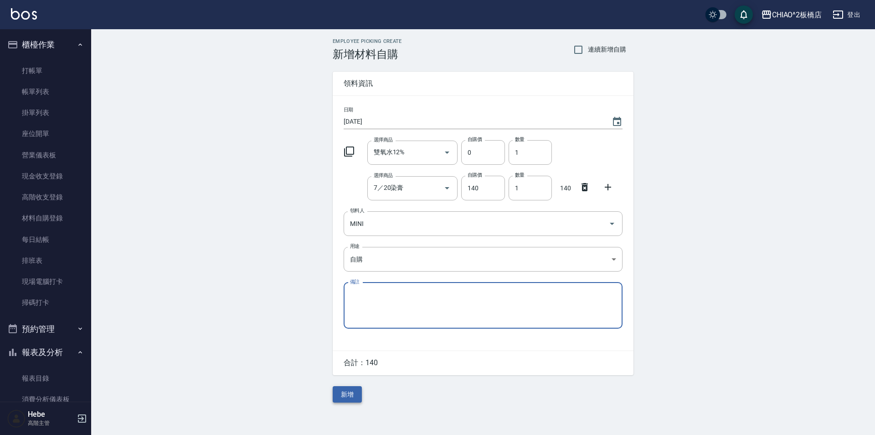
click at [347, 393] on button "新增" at bounding box center [347, 394] width 29 height 17
